Goal: Transaction & Acquisition: Book appointment/travel/reservation

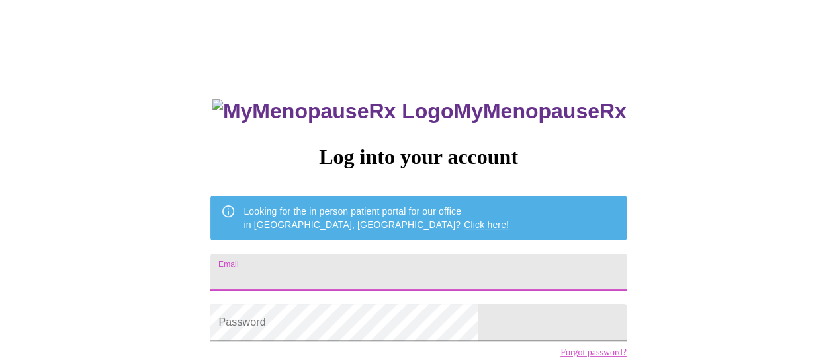
click at [345, 258] on input "Email" at bounding box center [417, 272] width 415 height 37
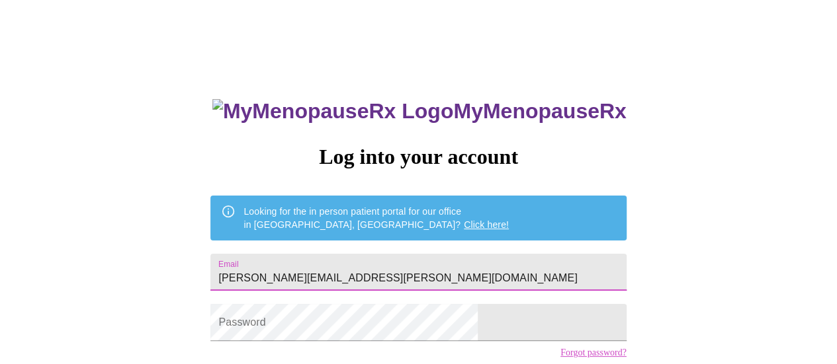
type input "[PERSON_NAME][EMAIL_ADDRESS][PERSON_NAME][DOMAIN_NAME]"
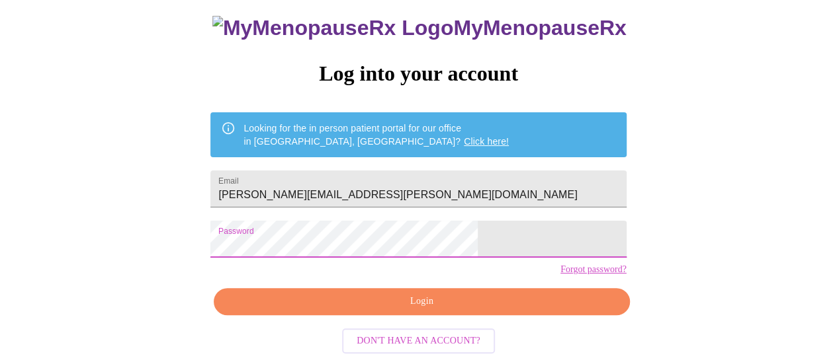
scroll to position [101, 0]
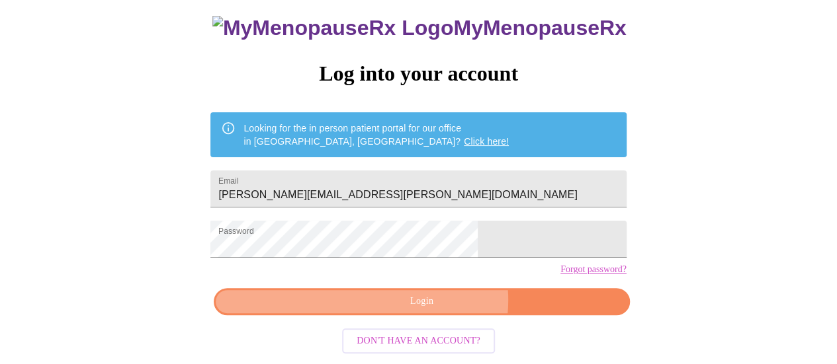
click at [435, 305] on span "Login" at bounding box center [421, 302] width 385 height 17
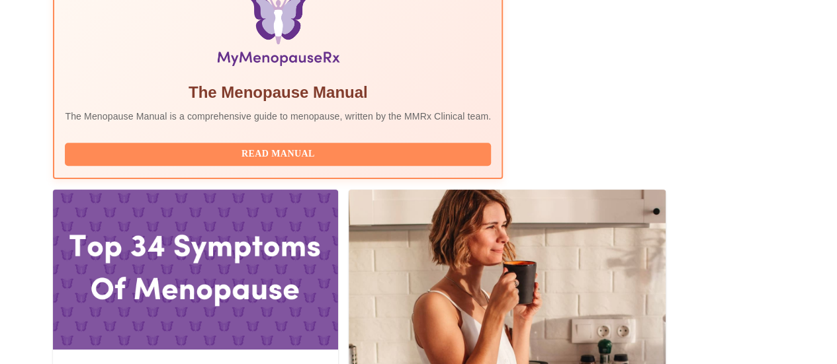
scroll to position [24, 0]
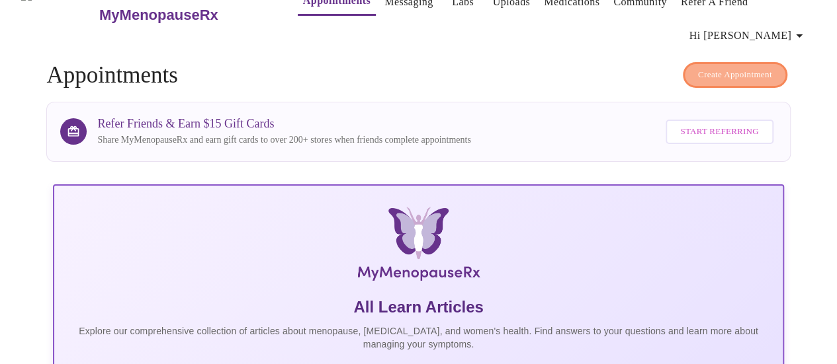
click at [749, 73] on span "Create Appointment" at bounding box center [735, 74] width 74 height 15
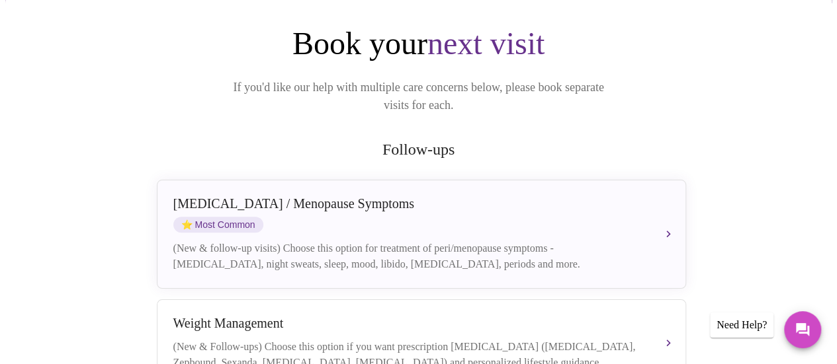
scroll to position [159, 0]
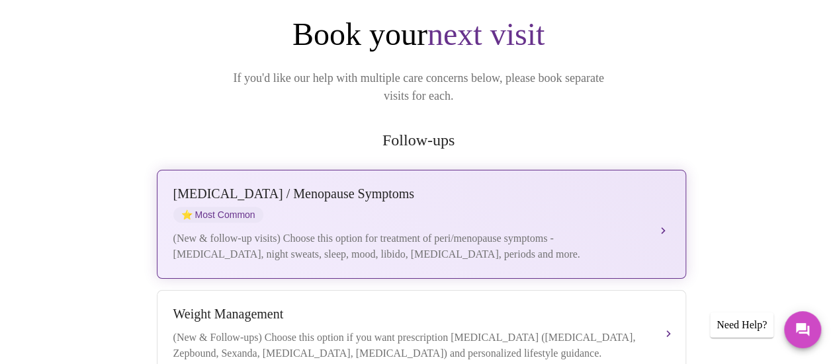
click at [488, 231] on div "(New & follow-up visits) Choose this option for treatment of peri/menopause sym…" at bounding box center [408, 247] width 470 height 32
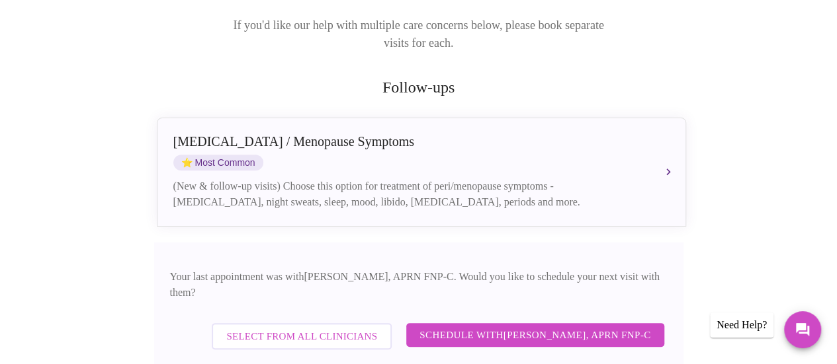
scroll to position [238, 0]
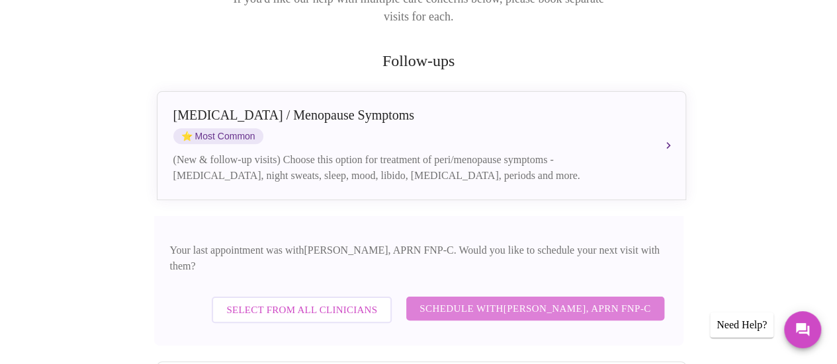
click at [630, 300] on span "Schedule with [PERSON_NAME], APRN FNP-C" at bounding box center [534, 308] width 231 height 17
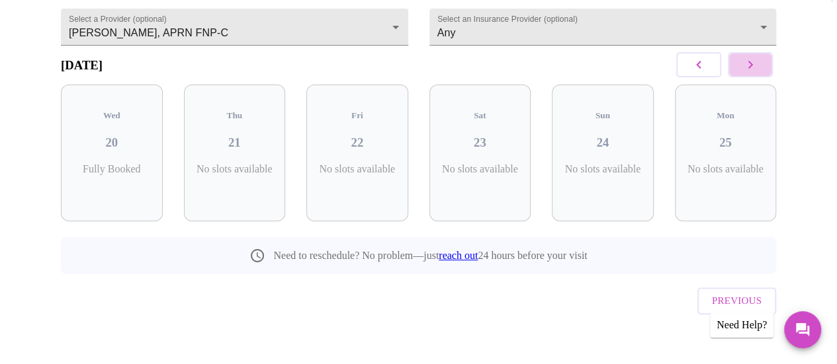
click at [758, 72] on icon "button" at bounding box center [750, 65] width 16 height 16
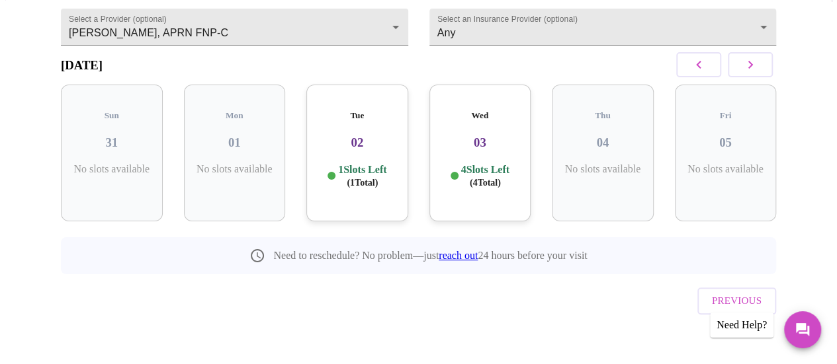
click at [354, 136] on h3 "02" at bounding box center [357, 143] width 81 height 15
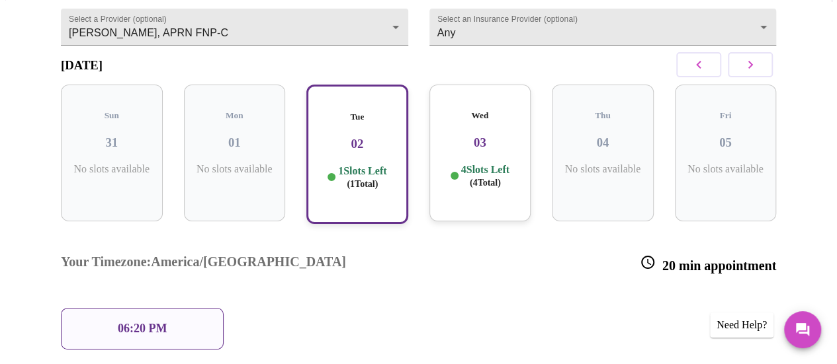
click at [161, 322] on p "06:20 PM" at bounding box center [142, 329] width 49 height 14
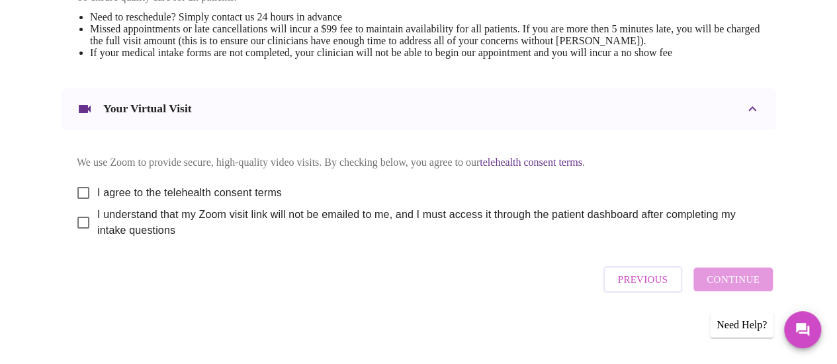
scroll to position [616, 0]
click at [747, 278] on div "Previous Continue" at bounding box center [688, 280] width 176 height 40
click at [746, 284] on div "Previous Continue" at bounding box center [688, 280] width 176 height 40
click at [735, 284] on div "Previous Continue" at bounding box center [688, 280] width 176 height 40
click at [78, 188] on input "I agree to the telehealth consent terms" at bounding box center [83, 193] width 28 height 28
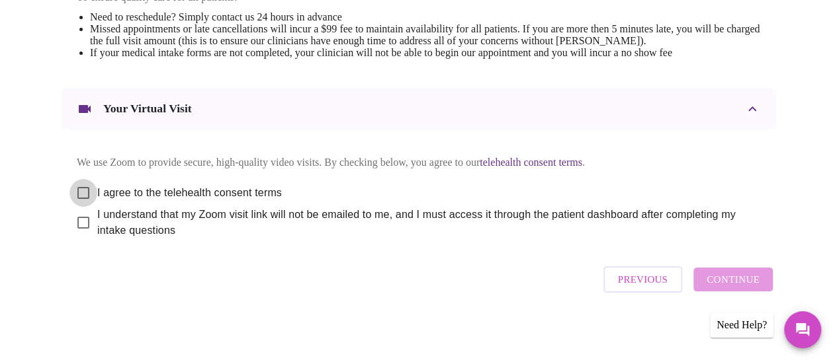
checkbox input "true"
click at [78, 220] on input "I understand that my Zoom visit link will not be emailed to me, and I must acce…" at bounding box center [83, 223] width 28 height 28
checkbox input "true"
click at [727, 280] on span "Continue" at bounding box center [732, 279] width 53 height 17
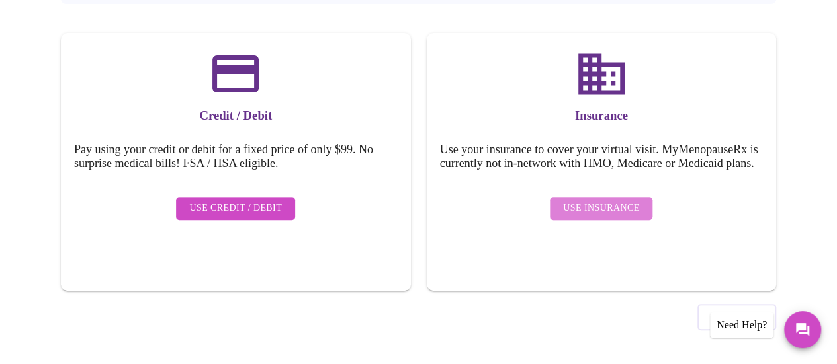
click at [608, 208] on span "Use Insurance" at bounding box center [601, 208] width 76 height 17
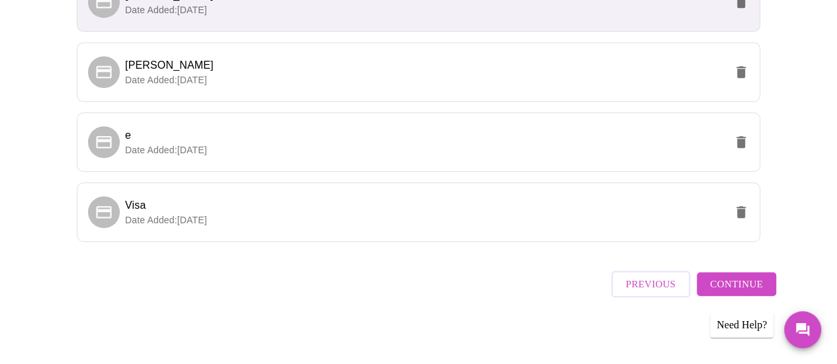
scroll to position [436, 0]
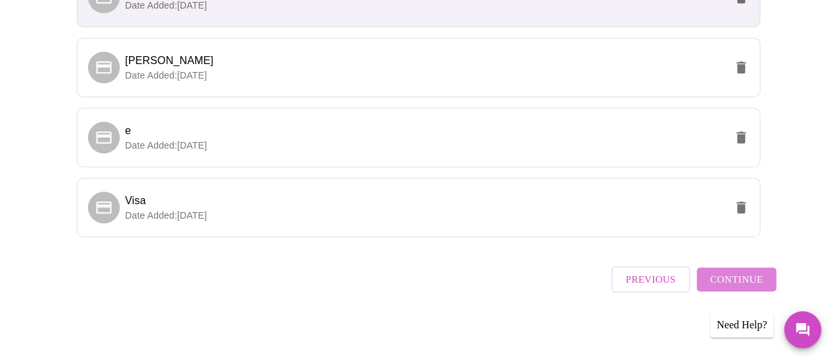
click at [758, 282] on span "Continue" at bounding box center [736, 279] width 53 height 17
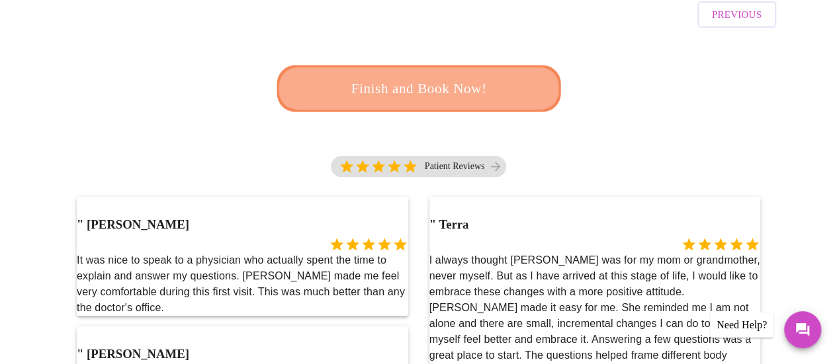
click at [484, 77] on span "Finish and Book Now!" at bounding box center [418, 89] width 245 height 24
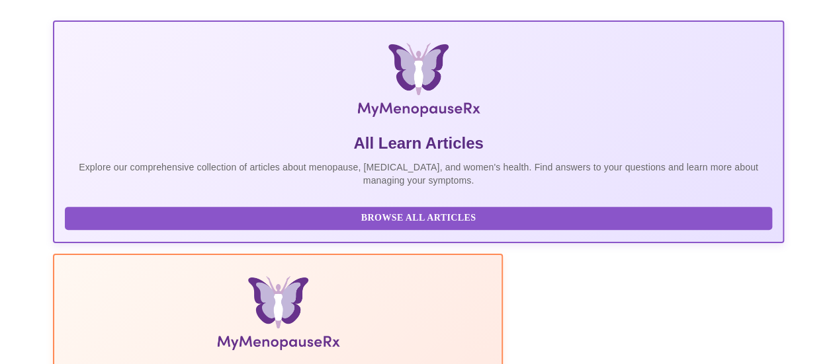
scroll to position [436, 0]
